Goal: Find specific page/section: Find specific page/section

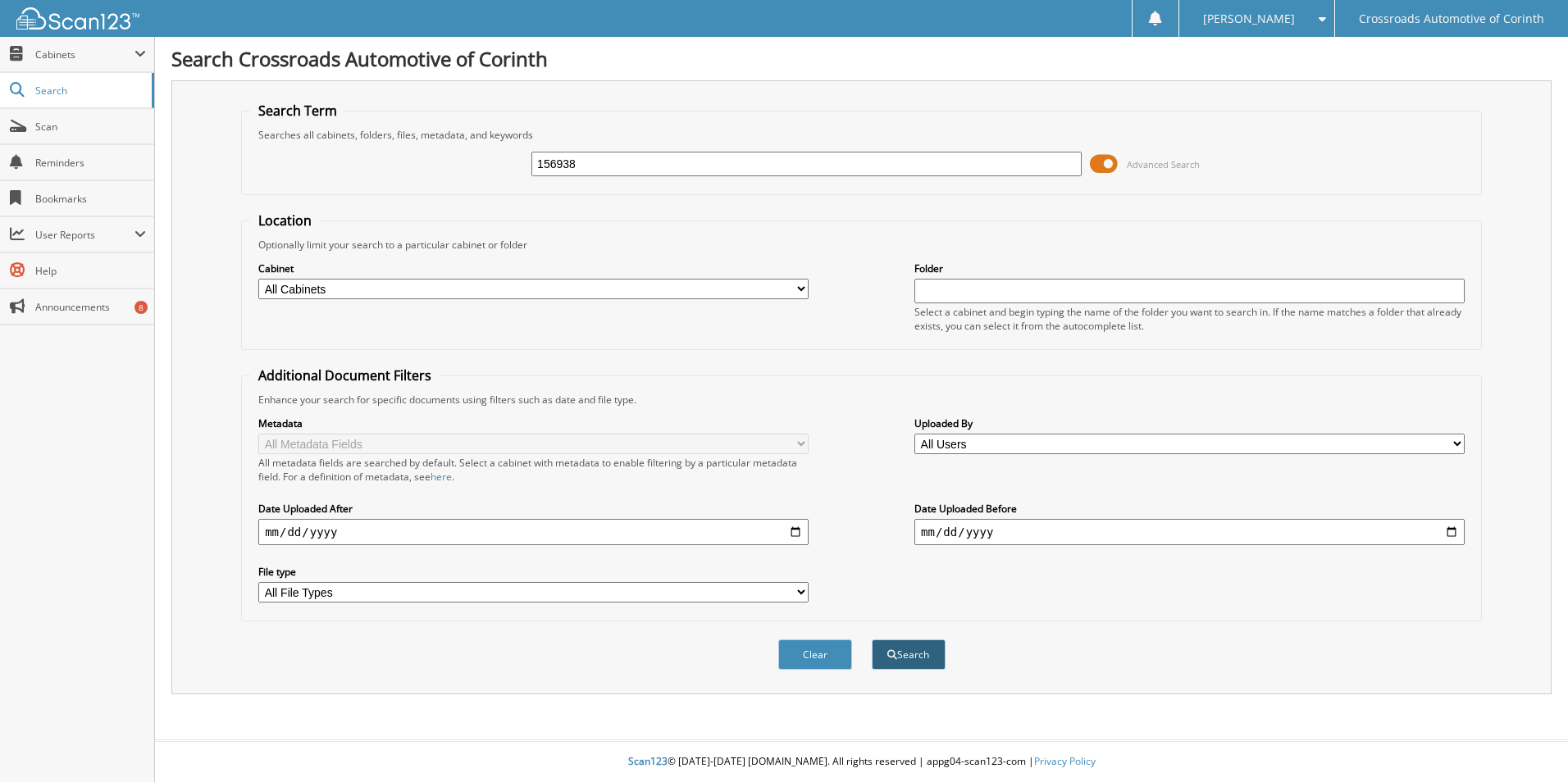
type input "156938"
click at [911, 648] on button "Search" at bounding box center [909, 654] width 74 height 30
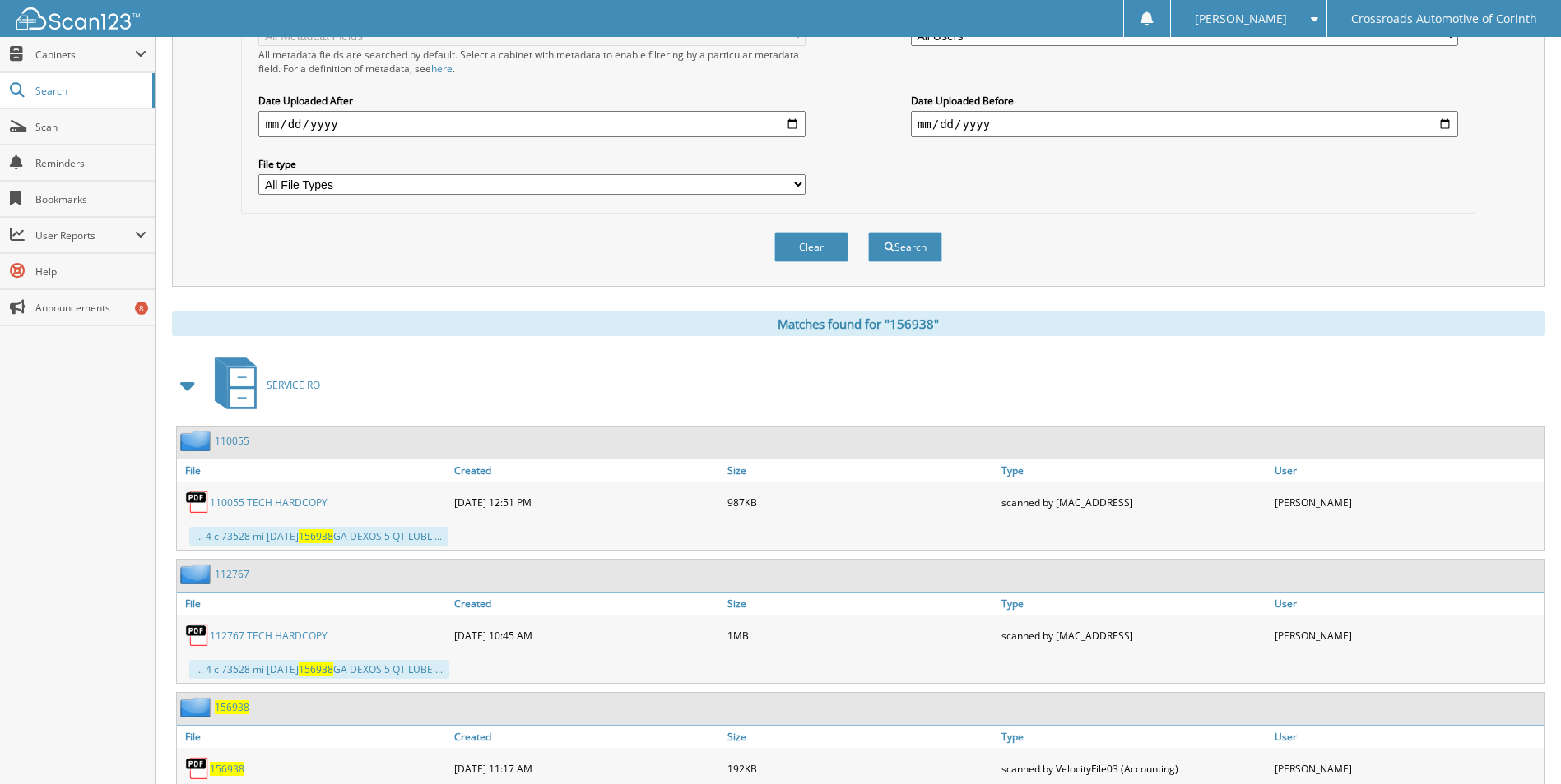
scroll to position [412, 0]
click at [241, 498] on link "110055 TECH HARDCOPY" at bounding box center [268, 501] width 117 height 14
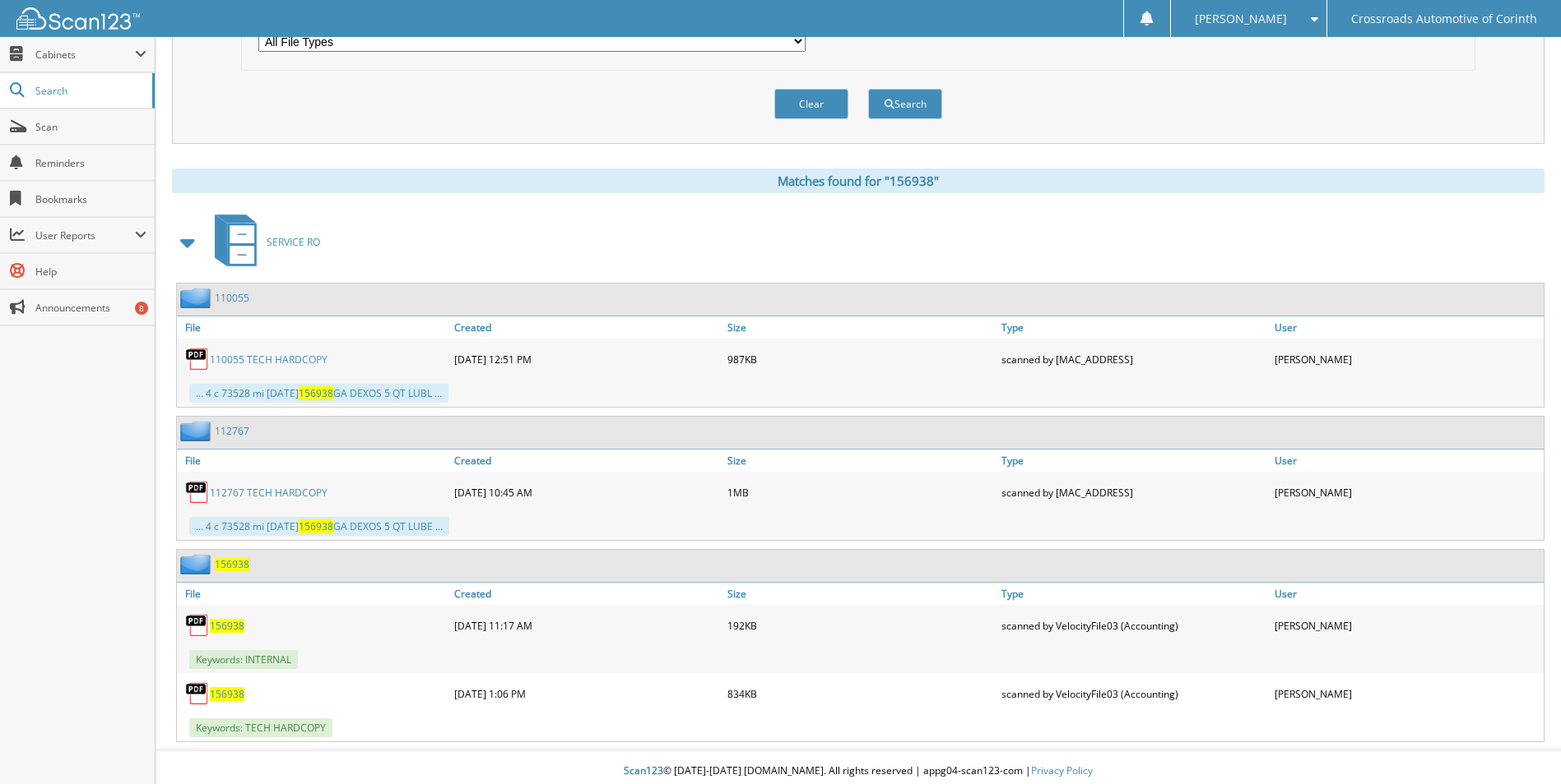
scroll to position [561, 0]
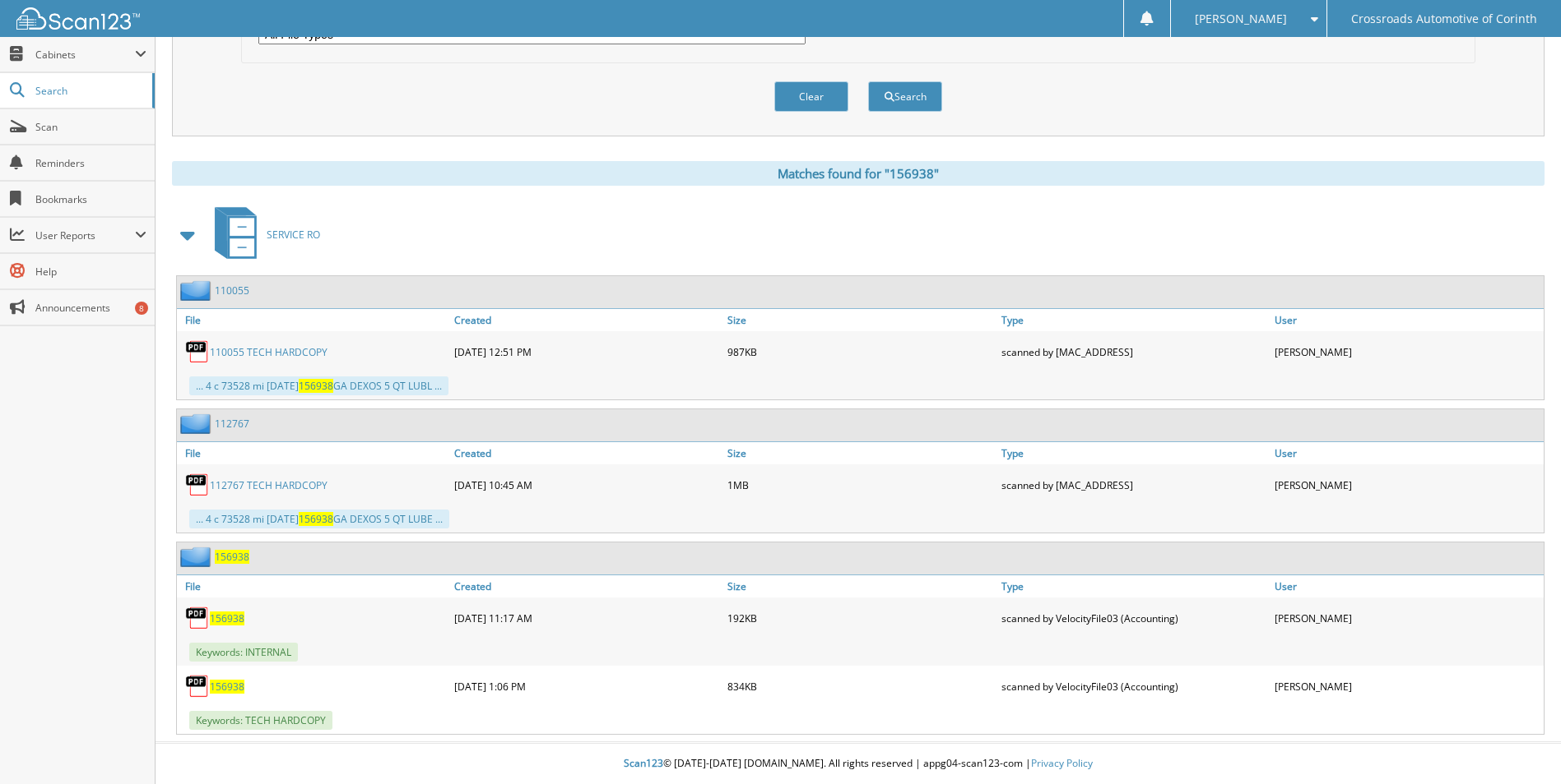
click at [227, 690] on span "156938" at bounding box center [226, 687] width 34 height 14
